Goal: Navigation & Orientation: Understand site structure

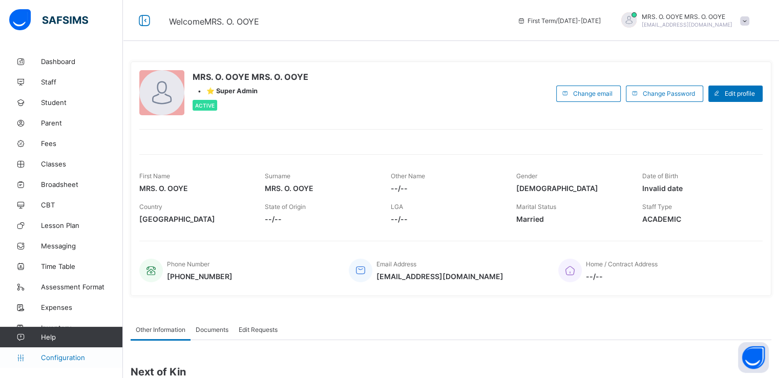
click at [62, 358] on span "Configuration" at bounding box center [81, 357] width 81 height 8
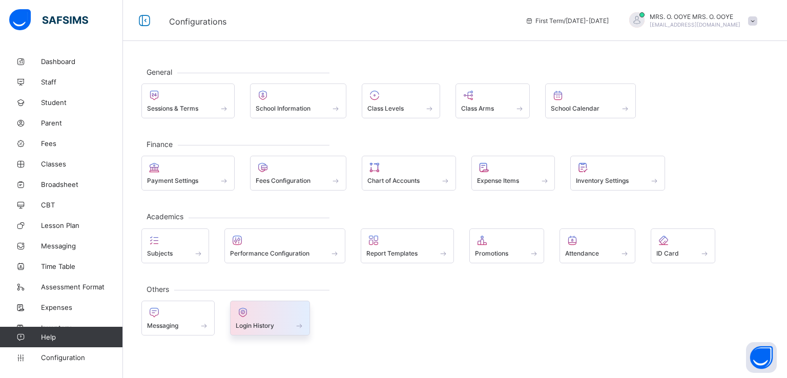
click at [260, 328] on div "Login History" at bounding box center [270, 318] width 80 height 35
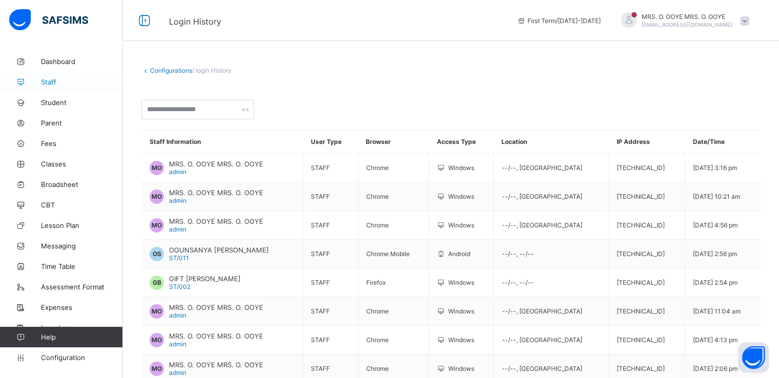
click at [44, 79] on span "Staff" at bounding box center [82, 82] width 82 height 8
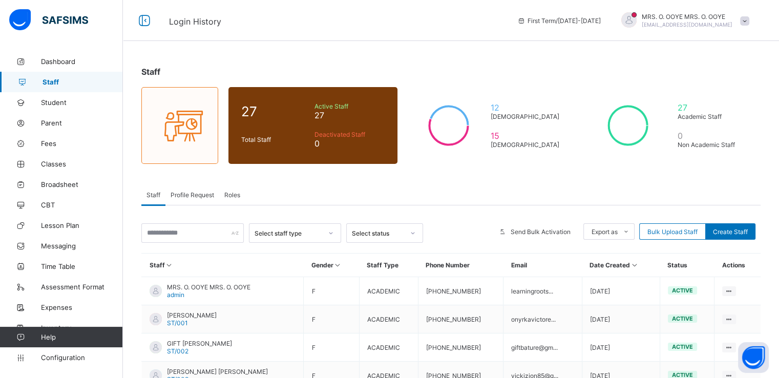
click at [192, 195] on span "Profile Request" at bounding box center [193, 195] width 44 height 8
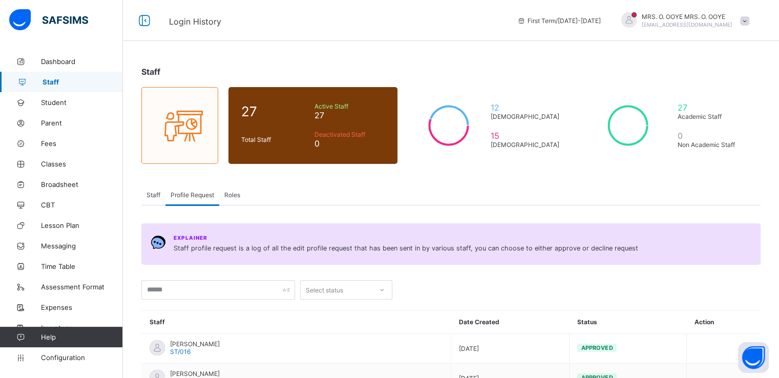
click at [228, 192] on span "Roles" at bounding box center [232, 195] width 16 height 8
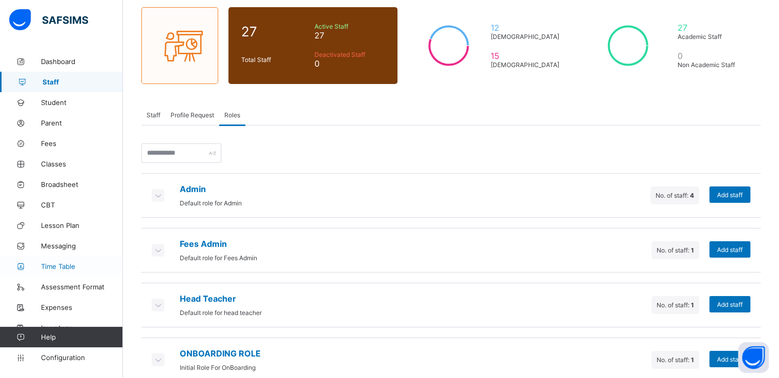
scroll to position [97, 0]
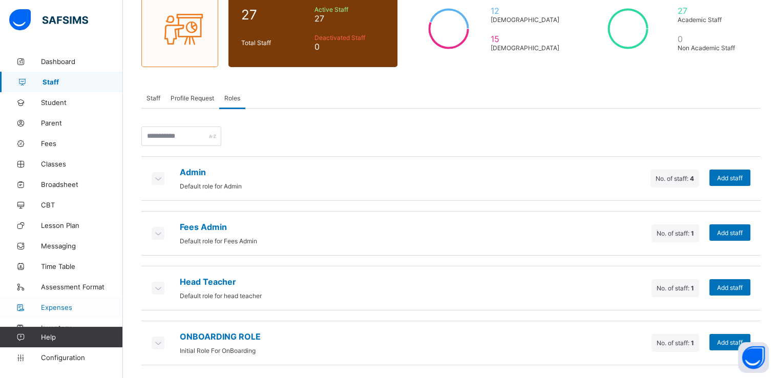
click at [52, 308] on span "Expenses" at bounding box center [82, 307] width 82 height 8
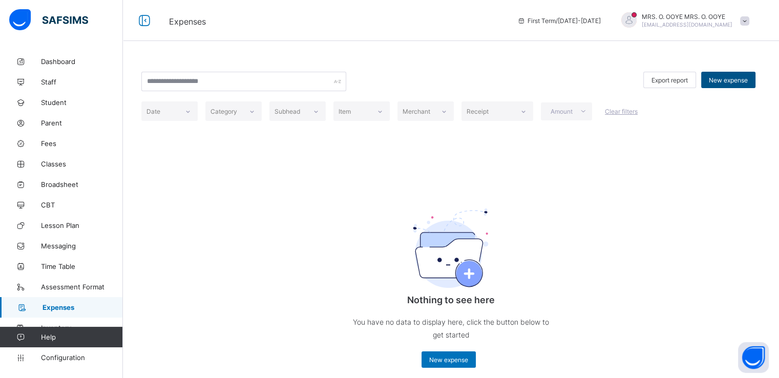
click at [730, 80] on span "New expense" at bounding box center [728, 80] width 39 height 8
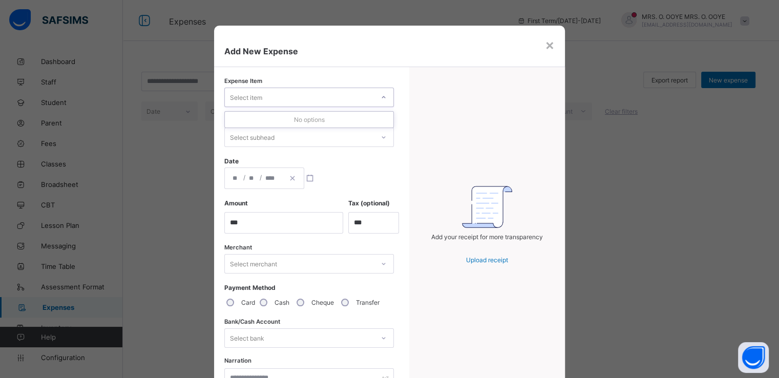
click at [286, 96] on div "Select item" at bounding box center [299, 97] width 149 height 14
click at [432, 113] on div "Add your receipt for more transparency Upload receipt" at bounding box center [486, 232] width 155 height 331
click at [315, 140] on div "Select subhead" at bounding box center [299, 137] width 149 height 14
click at [436, 121] on div "Add your receipt for more transparency Upload receipt" at bounding box center [486, 232] width 155 height 331
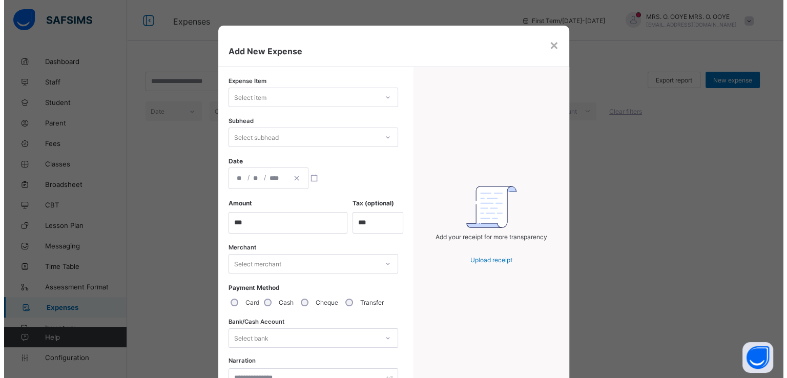
scroll to position [82, 0]
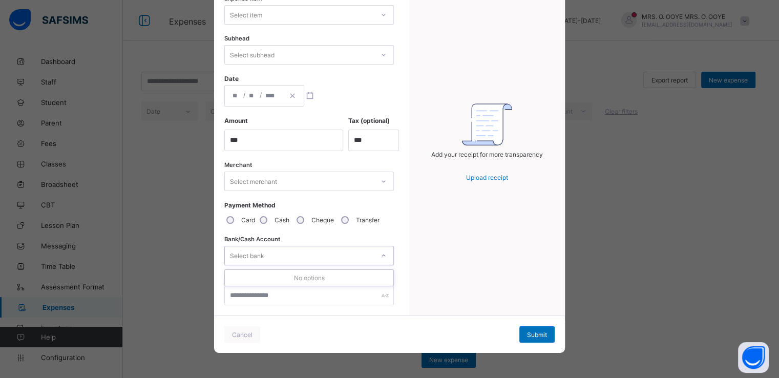
click at [282, 253] on div "Select bank" at bounding box center [299, 255] width 149 height 14
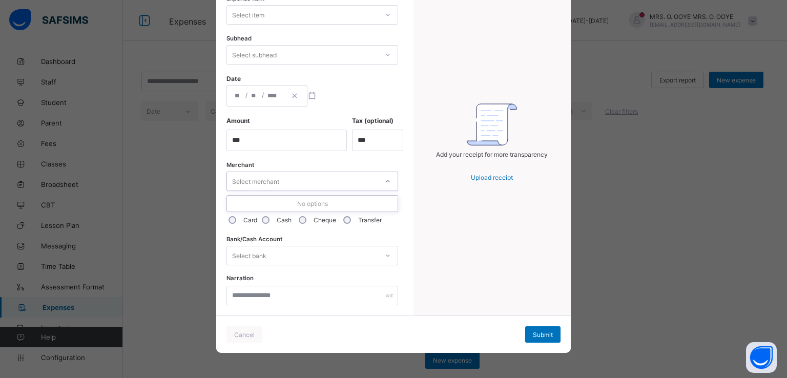
click at [283, 177] on div "Select merchant" at bounding box center [302, 181] width 151 height 14
click at [274, 255] on div "Select bank" at bounding box center [302, 255] width 151 height 14
click at [427, 245] on div "Add your receipt for more transparency Upload receipt" at bounding box center [491, 150] width 157 height 331
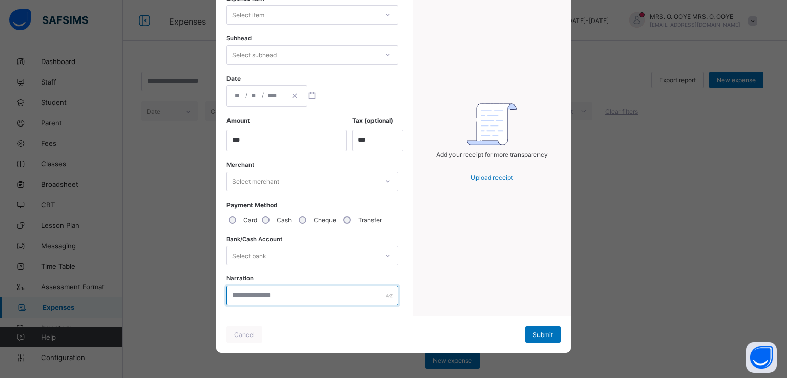
click at [307, 299] on input "text" at bounding box center [312, 295] width 172 height 19
click at [297, 222] on div "Cheque" at bounding box center [316, 220] width 45 height 22
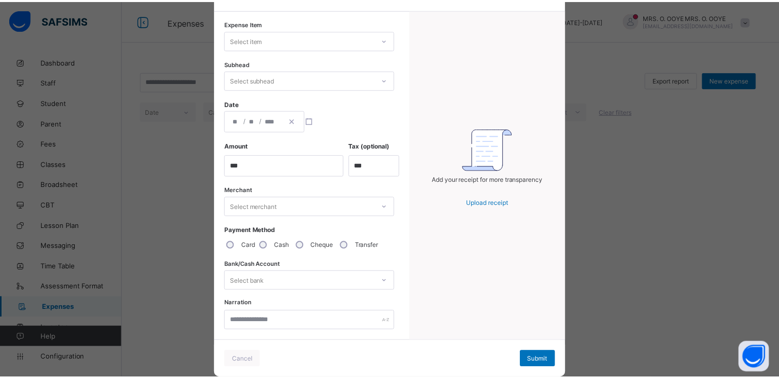
scroll to position [0, 0]
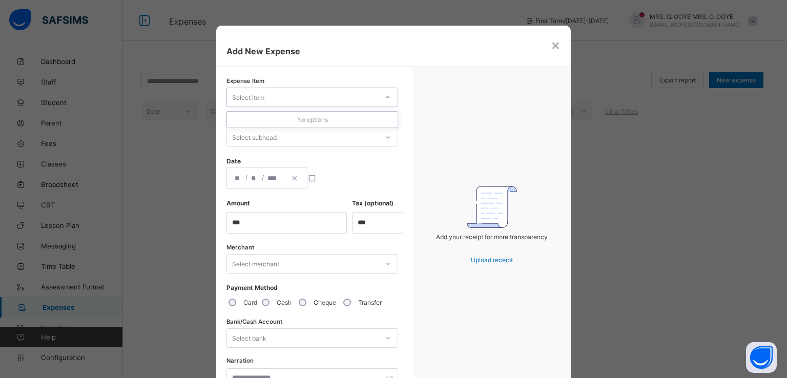
click at [383, 91] on div at bounding box center [387, 97] width 17 height 16
click at [551, 48] on div "×" at bounding box center [556, 44] width 10 height 17
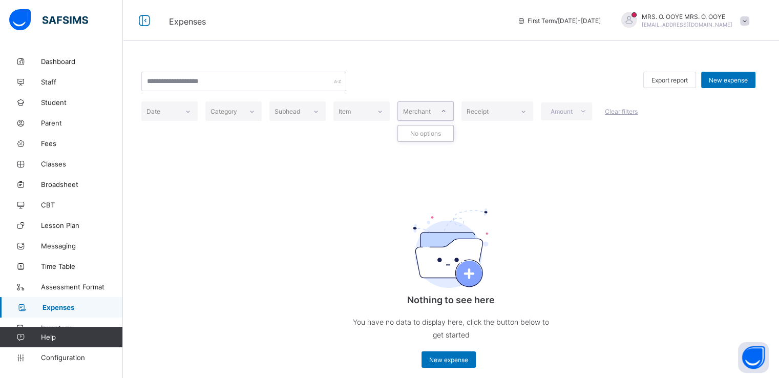
click at [441, 115] on icon at bounding box center [444, 111] width 6 height 10
click at [497, 111] on div "Receipt" at bounding box center [487, 111] width 51 height 14
click at [355, 114] on div "Item" at bounding box center [352, 111] width 36 height 14
click at [313, 111] on icon at bounding box center [316, 111] width 6 height 10
click at [248, 114] on div at bounding box center [251, 111] width 17 height 16
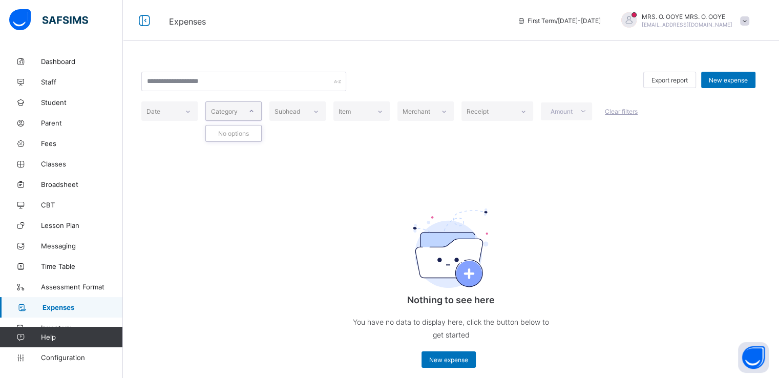
click at [167, 116] on div "Date" at bounding box center [159, 111] width 37 height 14
click at [297, 208] on div "Export report New expense Date Category Subhead Item Merchant Receipt Amount Cl…" at bounding box center [451, 219] width 656 height 337
click at [51, 325] on span "Inventory" at bounding box center [82, 328] width 82 height 8
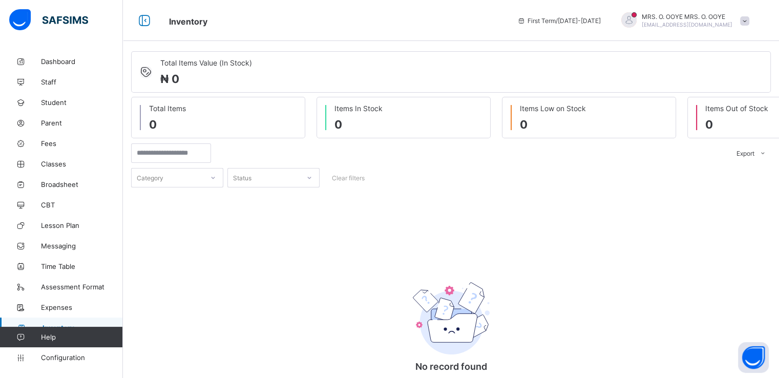
click at [189, 66] on span "Total Items Value (In Stock)" at bounding box center [206, 62] width 92 height 9
click at [356, 122] on span "0" at bounding box center [359, 124] width 48 height 13
click at [554, 119] on span "0" at bounding box center [553, 124] width 66 height 13
click at [310, 171] on div at bounding box center [309, 178] width 17 height 16
click at [52, 355] on span "Configuration" at bounding box center [81, 357] width 81 height 8
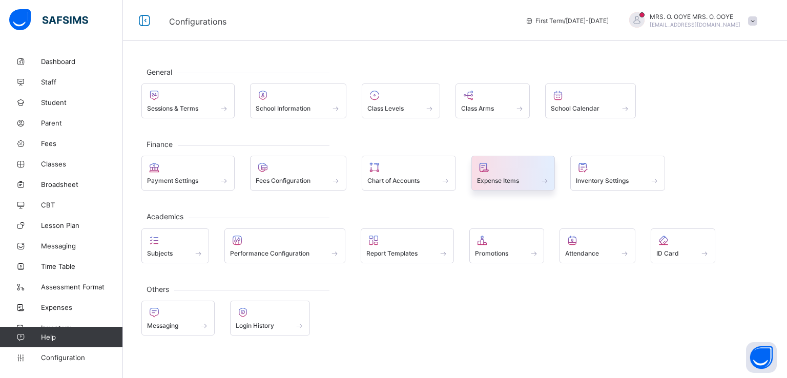
click at [505, 185] on div "Expense Items" at bounding box center [513, 173] width 84 height 35
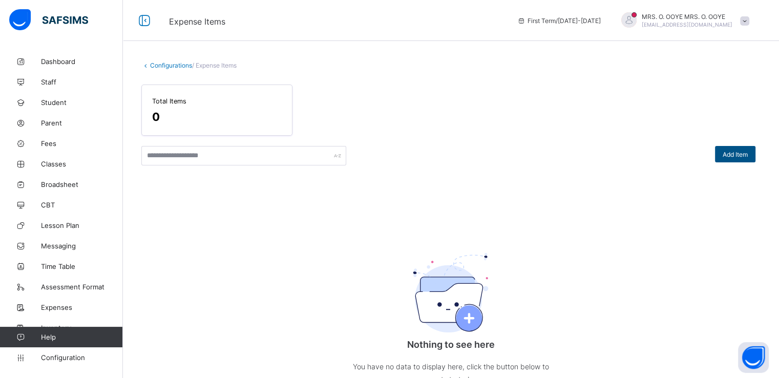
click at [739, 155] on span "Add Item" at bounding box center [735, 155] width 25 height 8
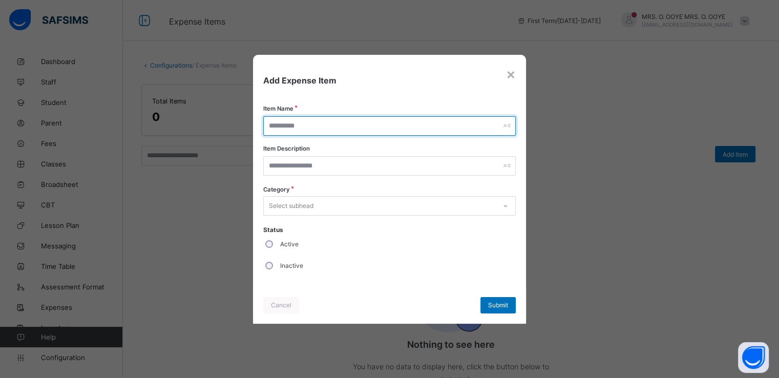
click at [350, 118] on input "text" at bounding box center [389, 125] width 252 height 19
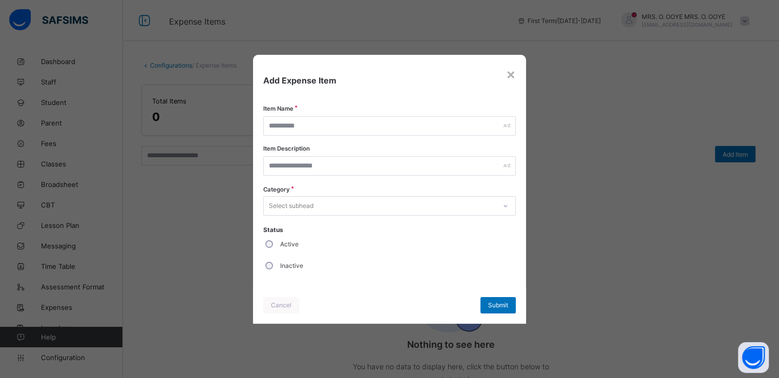
click at [320, 195] on div "Item Name Item Description Category Select subhead Status Active Inactive" at bounding box center [389, 196] width 252 height 160
click at [311, 208] on div "Select subhead" at bounding box center [291, 205] width 45 height 19
click at [338, 163] on input "text" at bounding box center [389, 165] width 252 height 19
click at [515, 76] on div "×" at bounding box center [511, 73] width 10 height 17
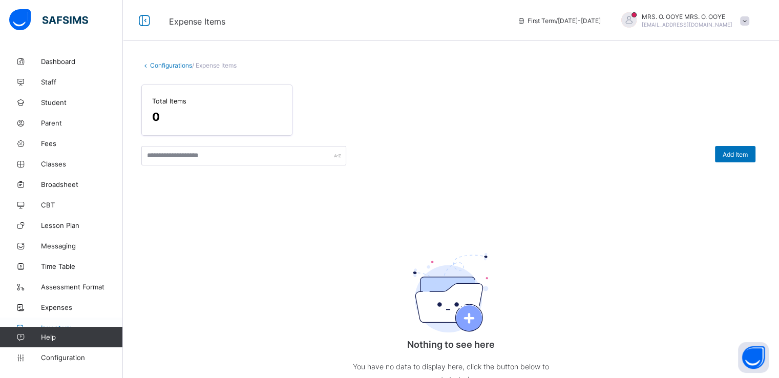
click at [53, 325] on span "Inventory" at bounding box center [82, 328] width 82 height 8
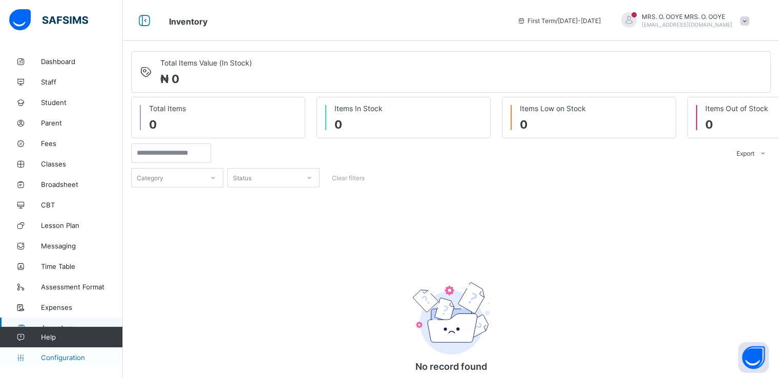
click at [74, 360] on span "Configuration" at bounding box center [81, 357] width 81 height 8
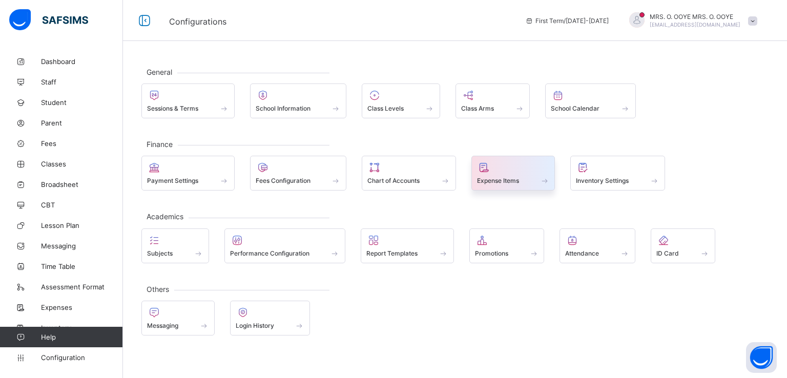
click at [514, 171] on div at bounding box center [513, 167] width 73 height 12
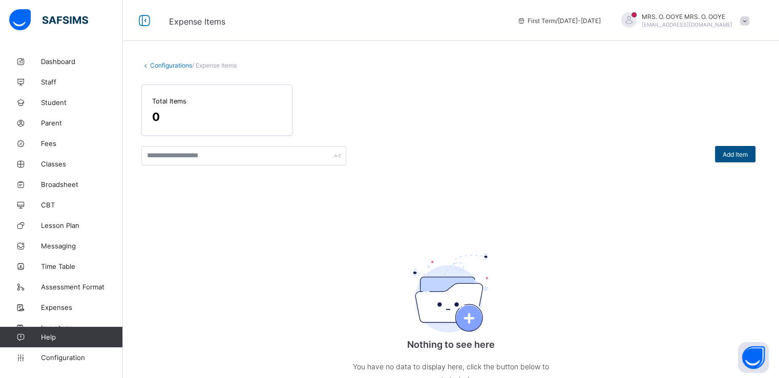
click at [740, 154] on span "Add Item" at bounding box center [735, 155] width 25 height 8
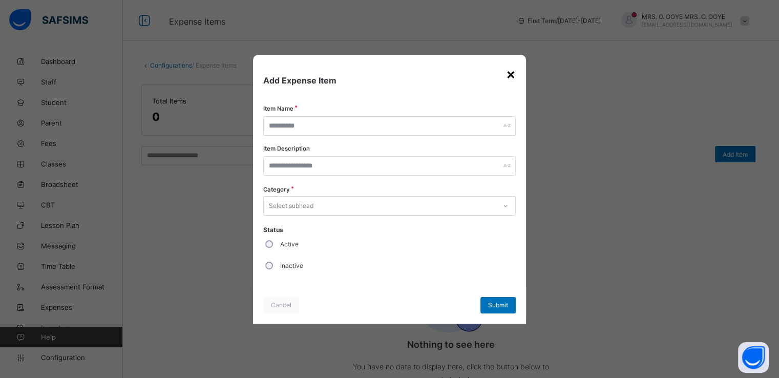
click at [511, 76] on div "×" at bounding box center [511, 73] width 10 height 17
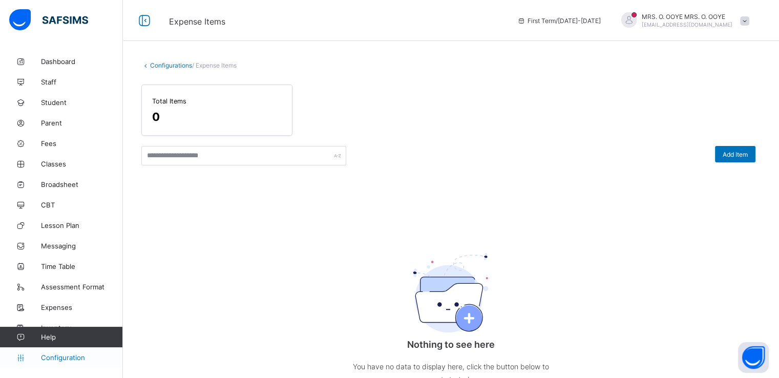
click at [48, 355] on span "Configuration" at bounding box center [81, 357] width 81 height 8
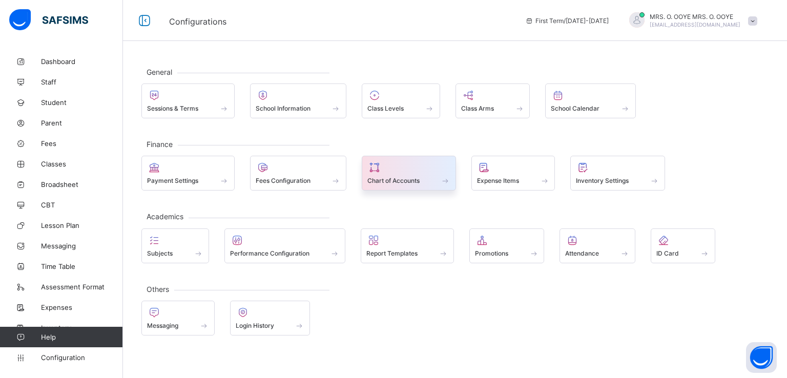
click at [391, 182] on span "Chart of Accounts" at bounding box center [393, 181] width 52 height 8
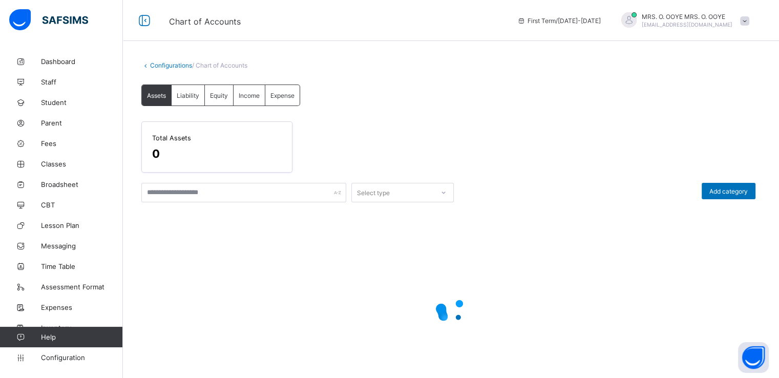
click at [189, 92] on span "Liability" at bounding box center [188, 96] width 23 height 8
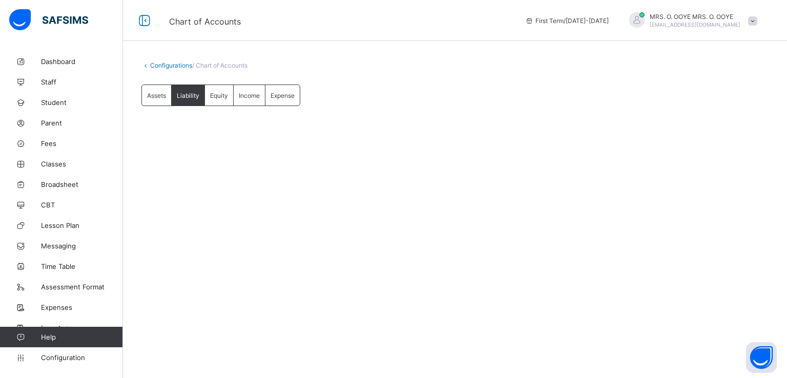
click at [217, 97] on span "Equity" at bounding box center [219, 96] width 18 height 8
click at [247, 96] on span "Income" at bounding box center [249, 96] width 21 height 8
click at [284, 97] on span "Expense" at bounding box center [282, 96] width 24 height 8
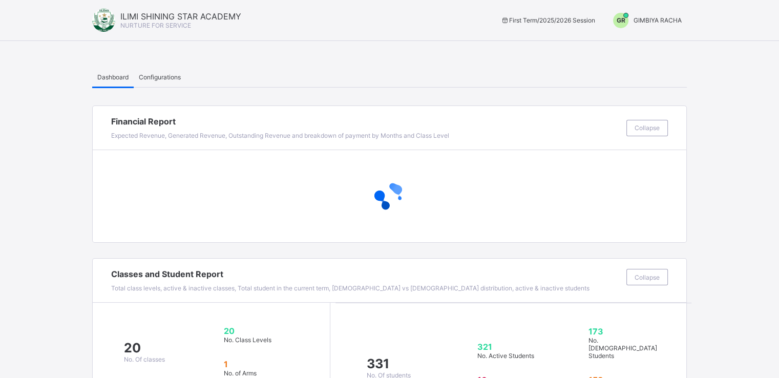
click at [662, 15] on div "GR GIMBIYA RACHA" at bounding box center [645, 20] width 84 height 15
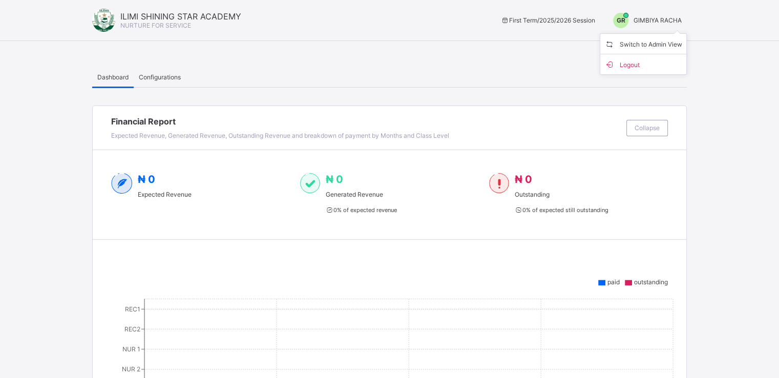
click at [660, 20] on span "GIMBIYA RACHA" at bounding box center [658, 20] width 48 height 8
click at [660, 21] on span "GIMBIYA RACHA" at bounding box center [658, 20] width 48 height 8
click at [650, 49] on span "Switch to Admin View" at bounding box center [644, 44] width 78 height 12
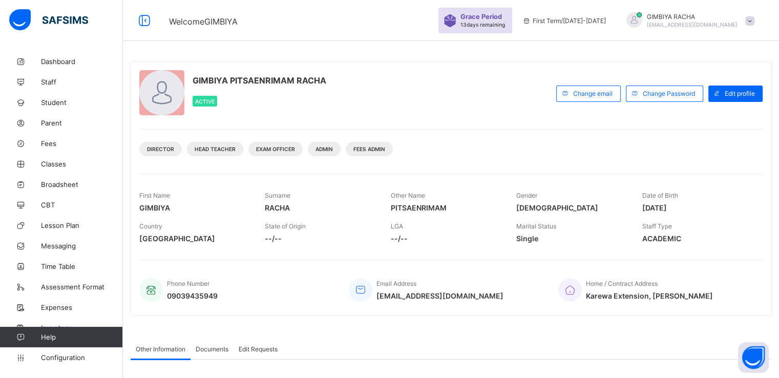
click at [755, 19] on span at bounding box center [749, 20] width 9 height 9
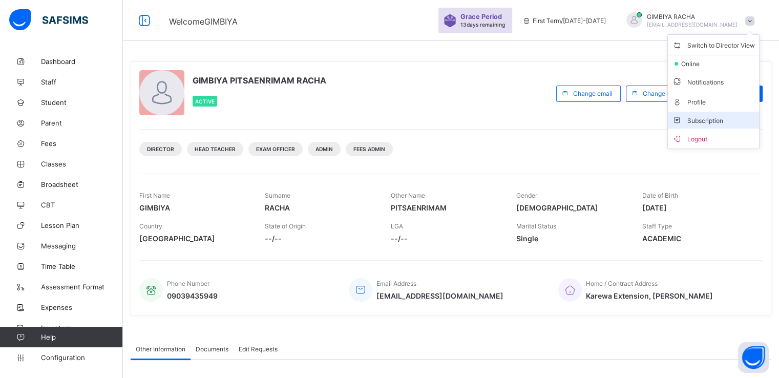
click at [701, 121] on span "Subscription" at bounding box center [697, 121] width 51 height 8
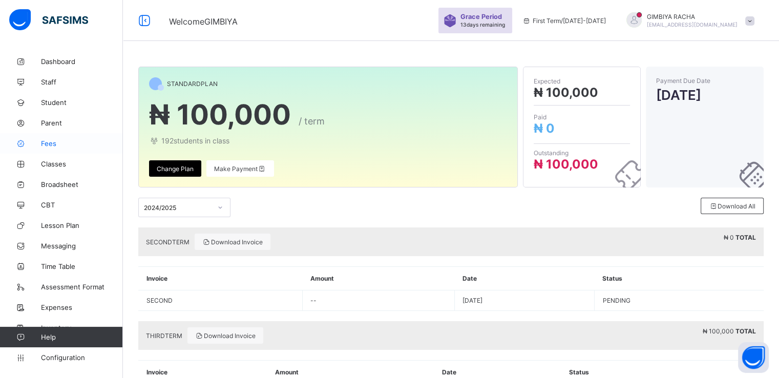
click at [49, 142] on span "Fees" at bounding box center [82, 143] width 82 height 8
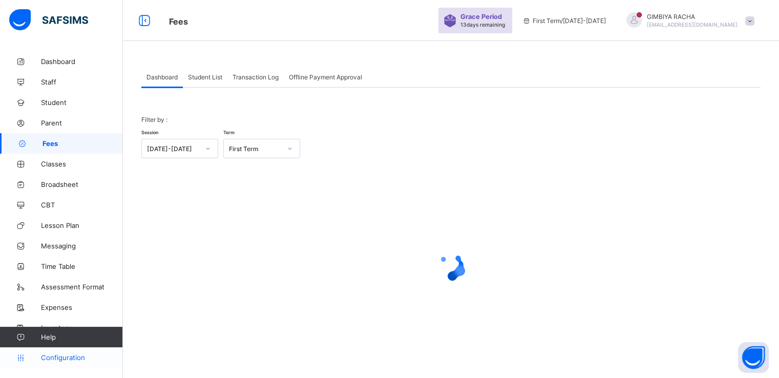
click at [52, 350] on link "Configuration" at bounding box center [61, 357] width 122 height 20
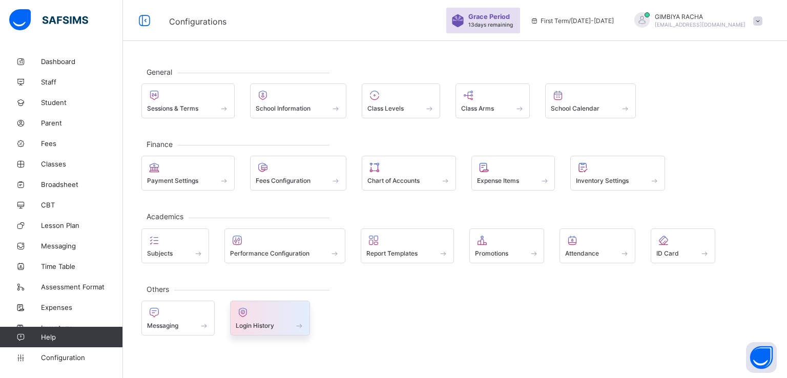
click at [256, 316] on div at bounding box center [270, 312] width 69 height 12
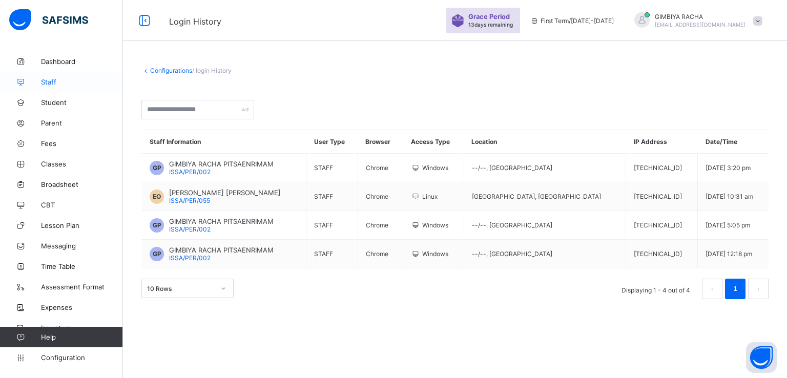
click at [44, 86] on span "Staff" at bounding box center [82, 82] width 82 height 8
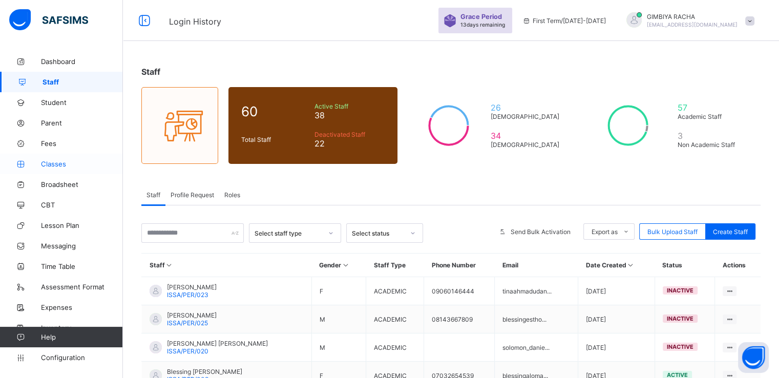
click at [54, 166] on span "Classes" at bounding box center [82, 164] width 82 height 8
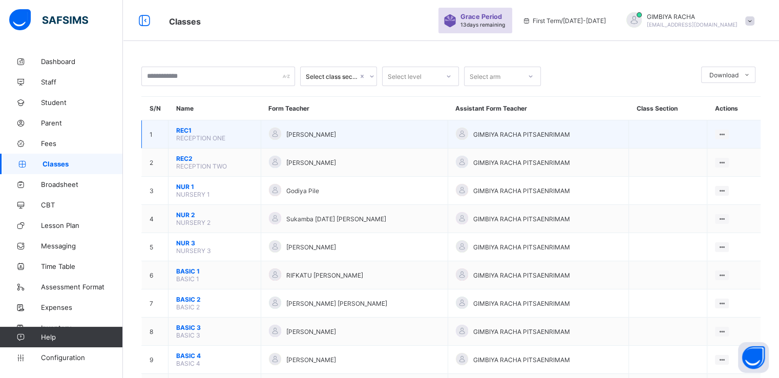
click at [187, 133] on span "REC1" at bounding box center [214, 131] width 77 height 8
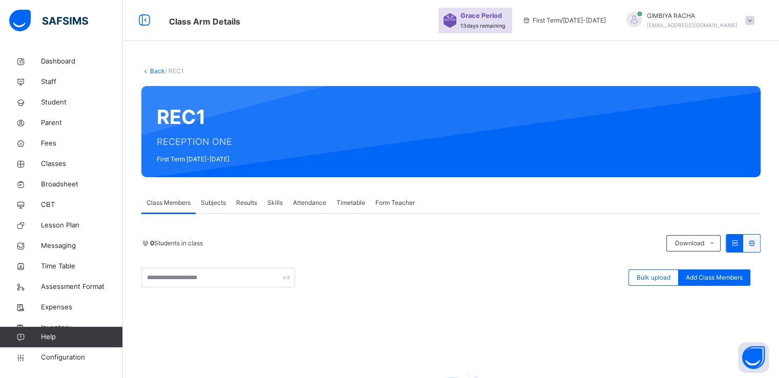
click at [156, 72] on link "Back" at bounding box center [157, 71] width 15 height 8
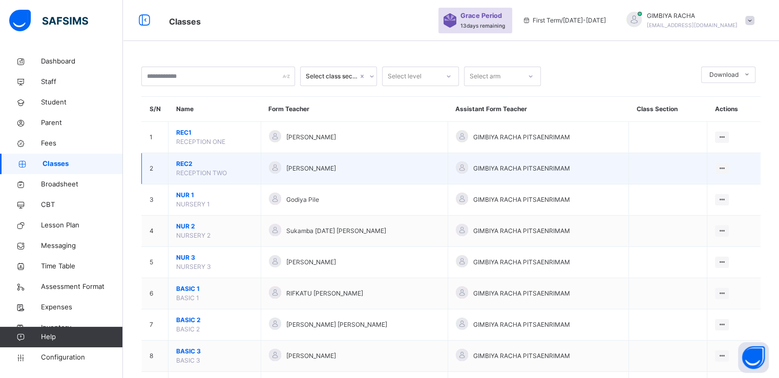
click at [180, 162] on span "REC2" at bounding box center [214, 163] width 77 height 9
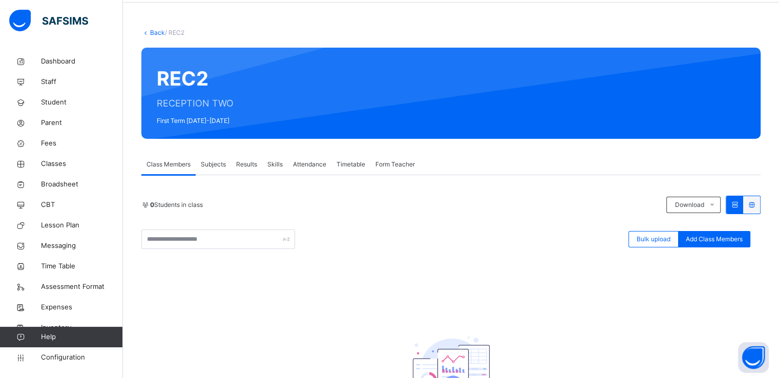
scroll to position [39, 0]
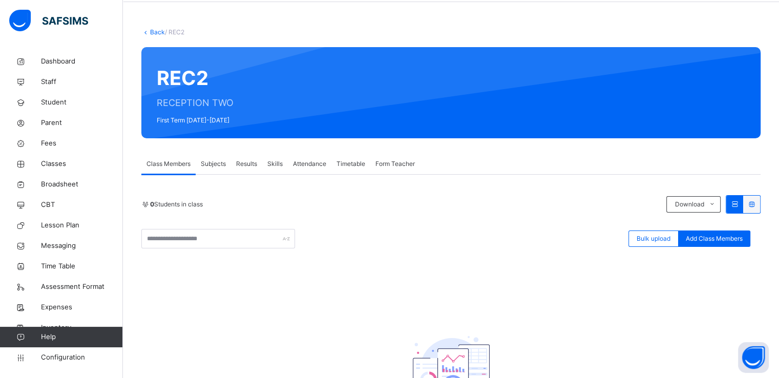
click at [153, 35] on link "Back" at bounding box center [157, 32] width 15 height 8
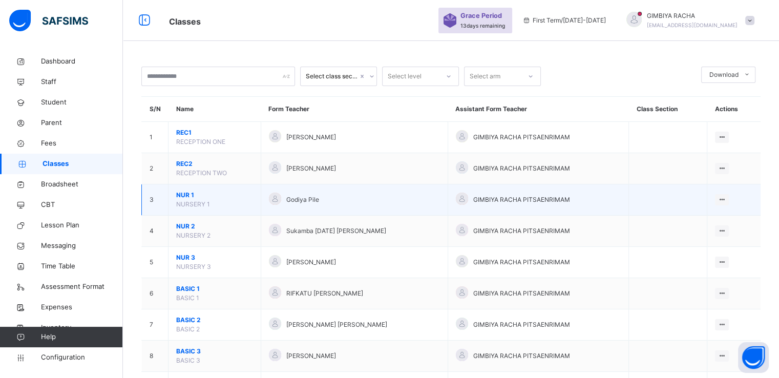
click at [184, 196] on span "NUR 1" at bounding box center [214, 195] width 77 height 9
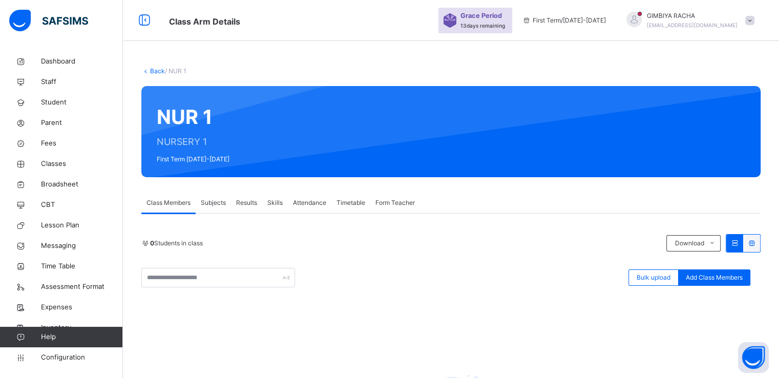
click at [154, 72] on link "Back" at bounding box center [157, 71] width 15 height 8
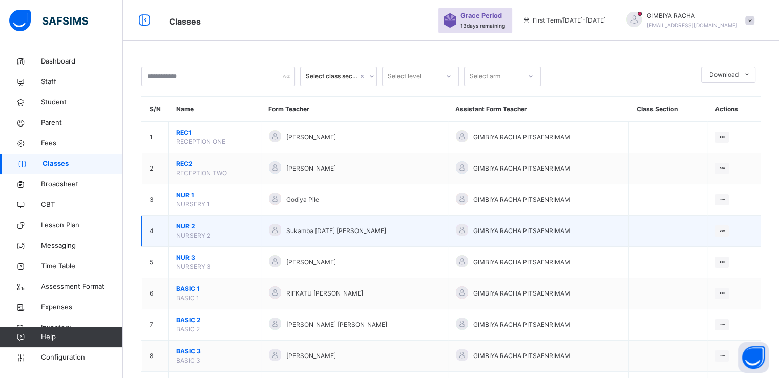
click at [182, 228] on span "NUR 2" at bounding box center [214, 226] width 77 height 9
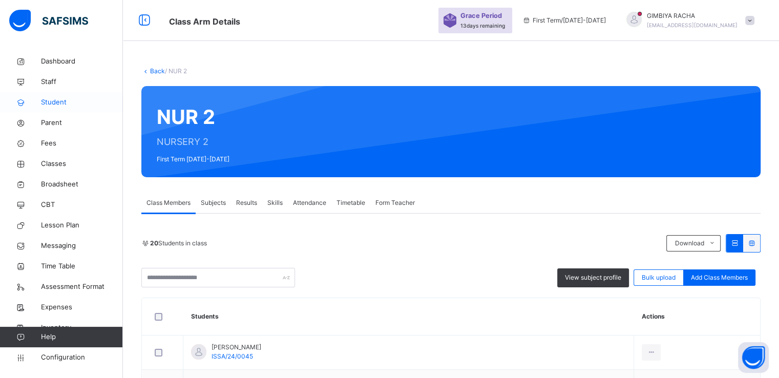
click at [48, 98] on span "Student" at bounding box center [82, 102] width 82 height 10
